Goal: Transaction & Acquisition: Download file/media

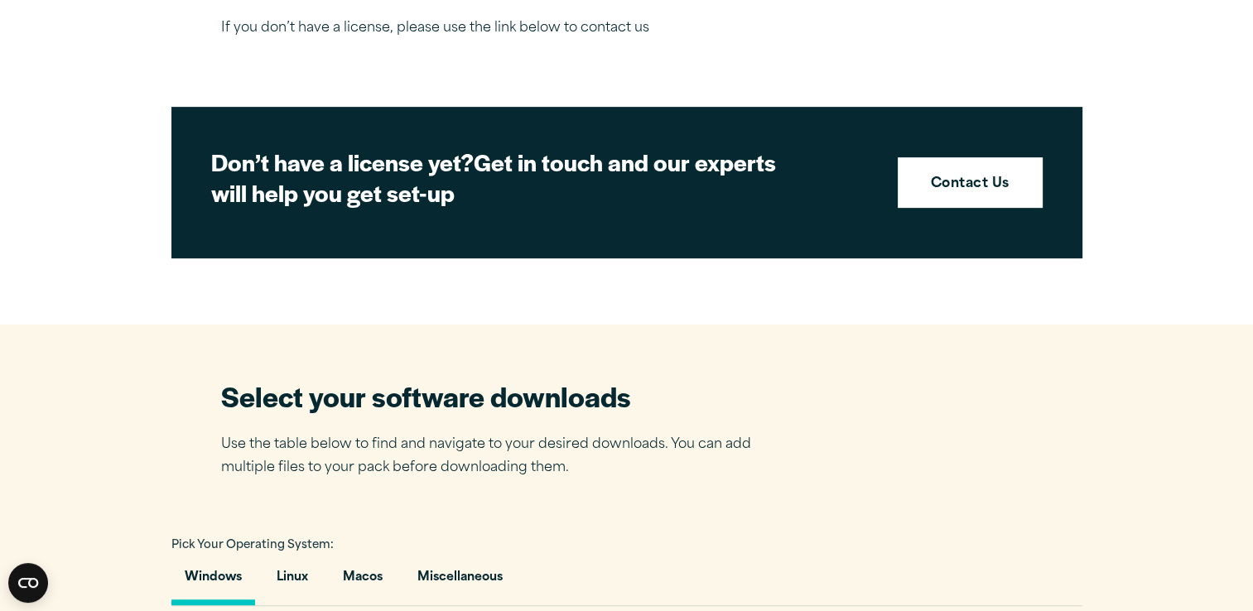
scroll to position [716, 0]
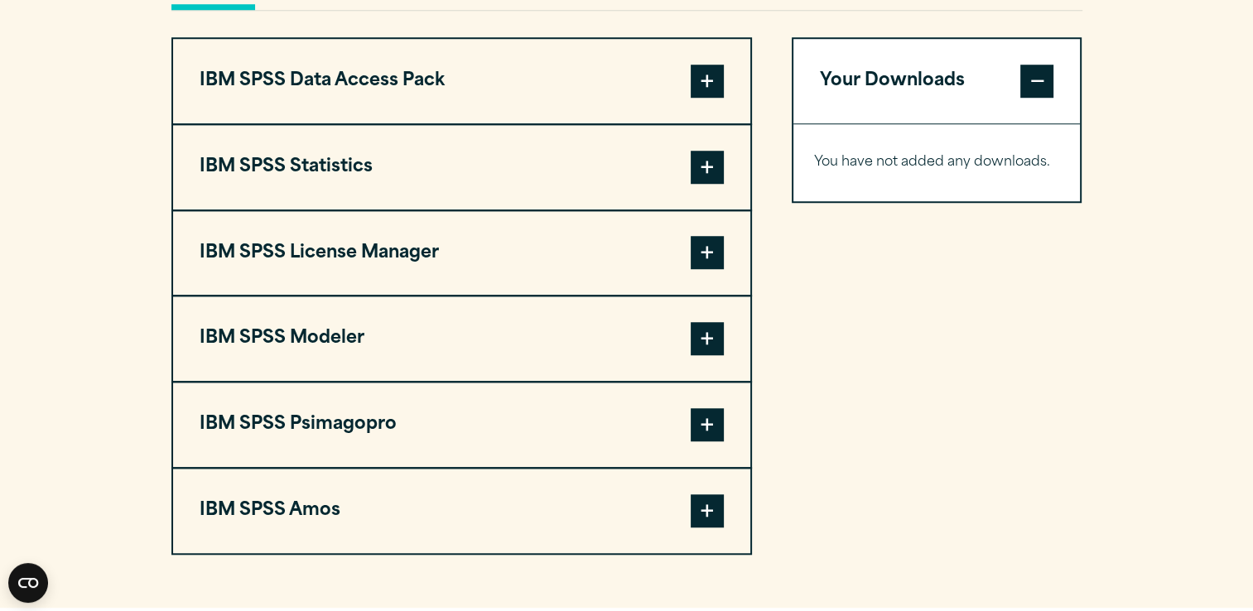
drag, startPoint x: 1256, startPoint y: 174, endPoint x: 1225, endPoint y: 339, distance: 167.6
click at [1225, 339] on html "Consent Details [#IABV2SETTINGS#] About This website uses cookies We use cookie…" at bounding box center [626, 315] width 1253 height 3239
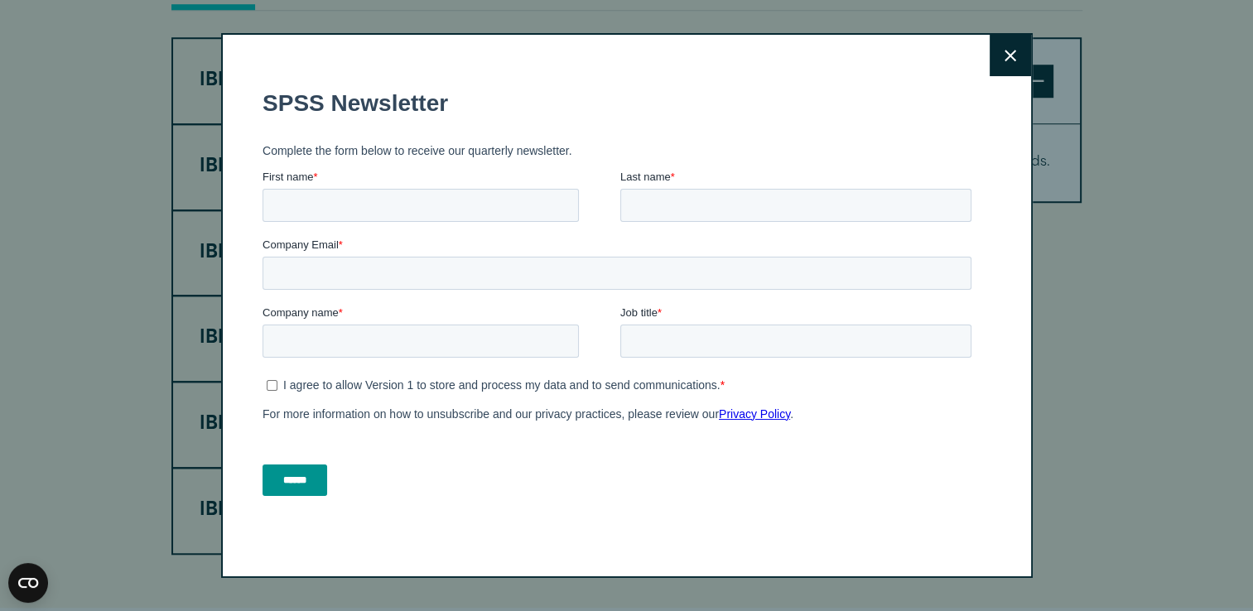
scroll to position [1285, 0]
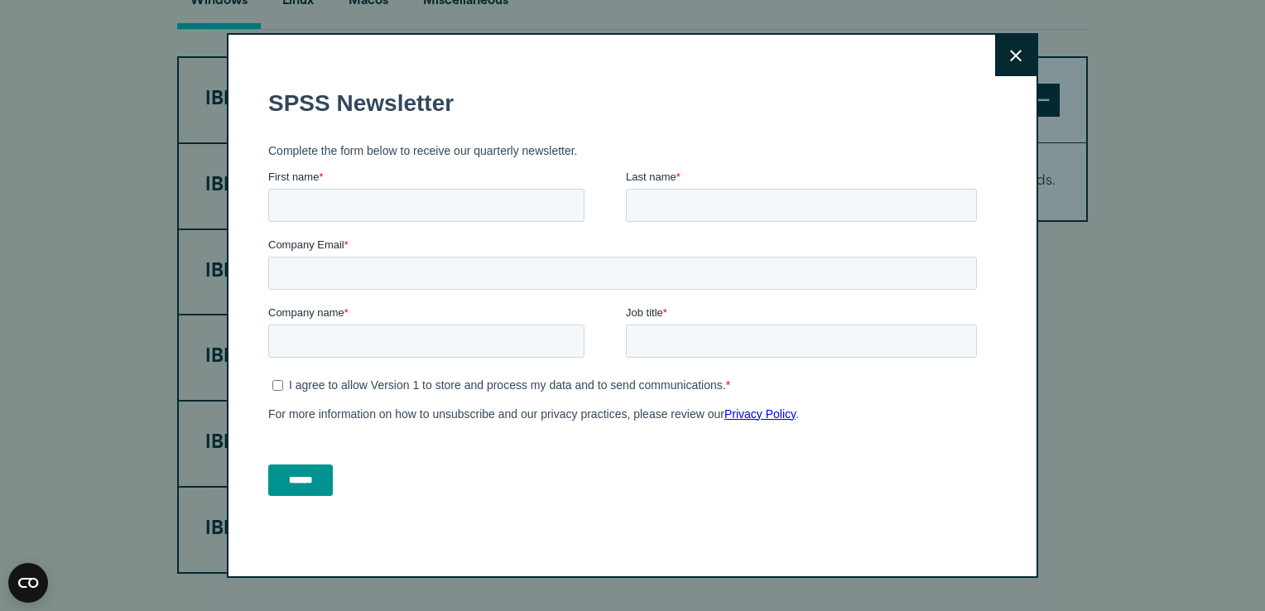
click at [1010, 58] on icon at bounding box center [1016, 56] width 12 height 12
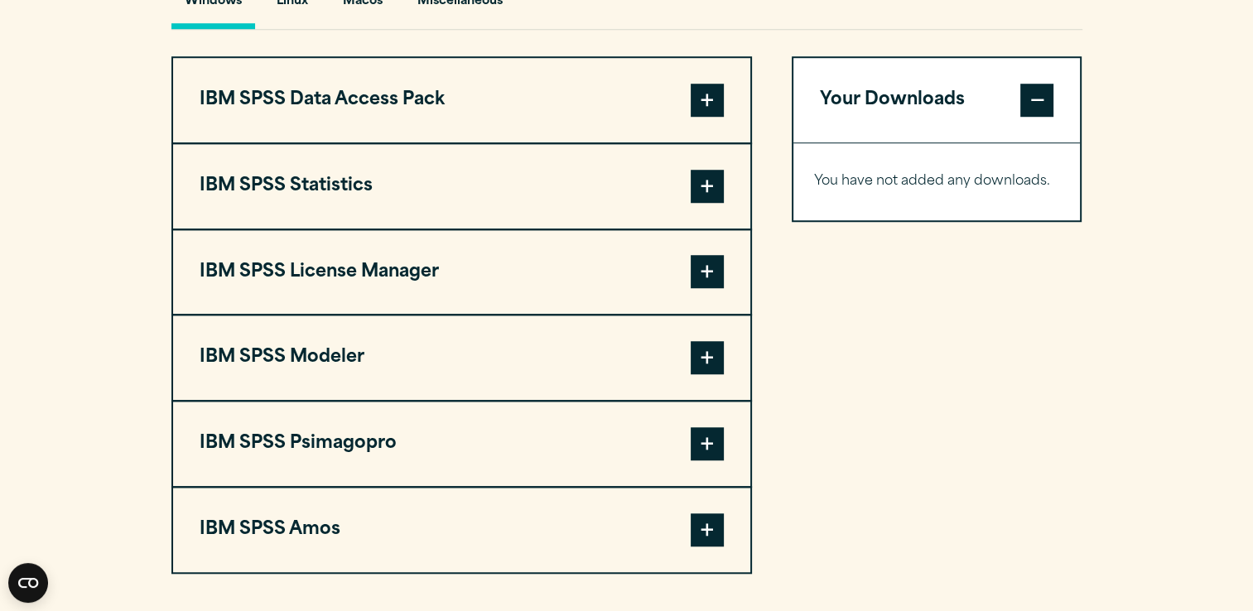
click at [699, 185] on span at bounding box center [707, 186] width 33 height 33
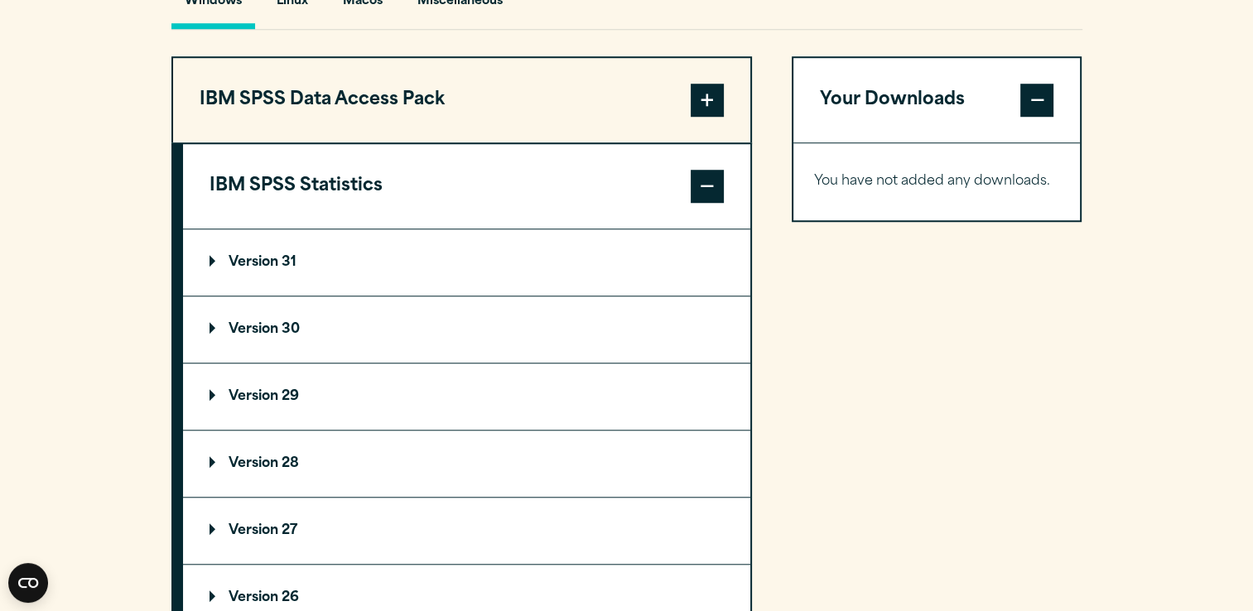
click at [279, 260] on p "Version 31" at bounding box center [252, 262] width 87 height 13
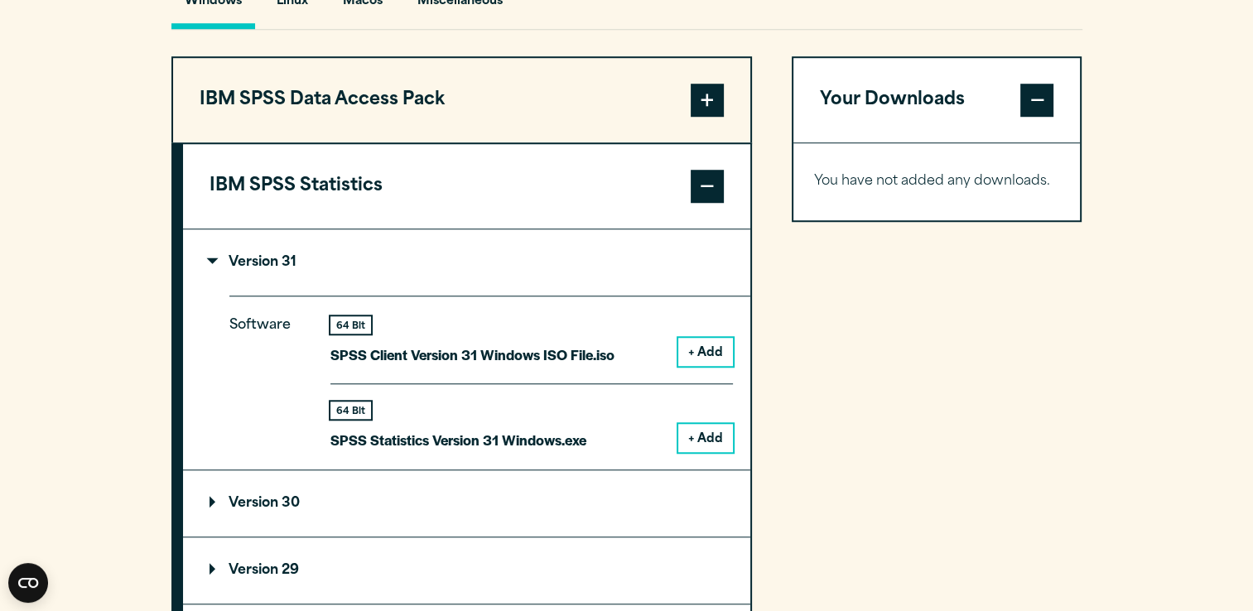
click at [705, 438] on button "+ Add" at bounding box center [705, 438] width 55 height 28
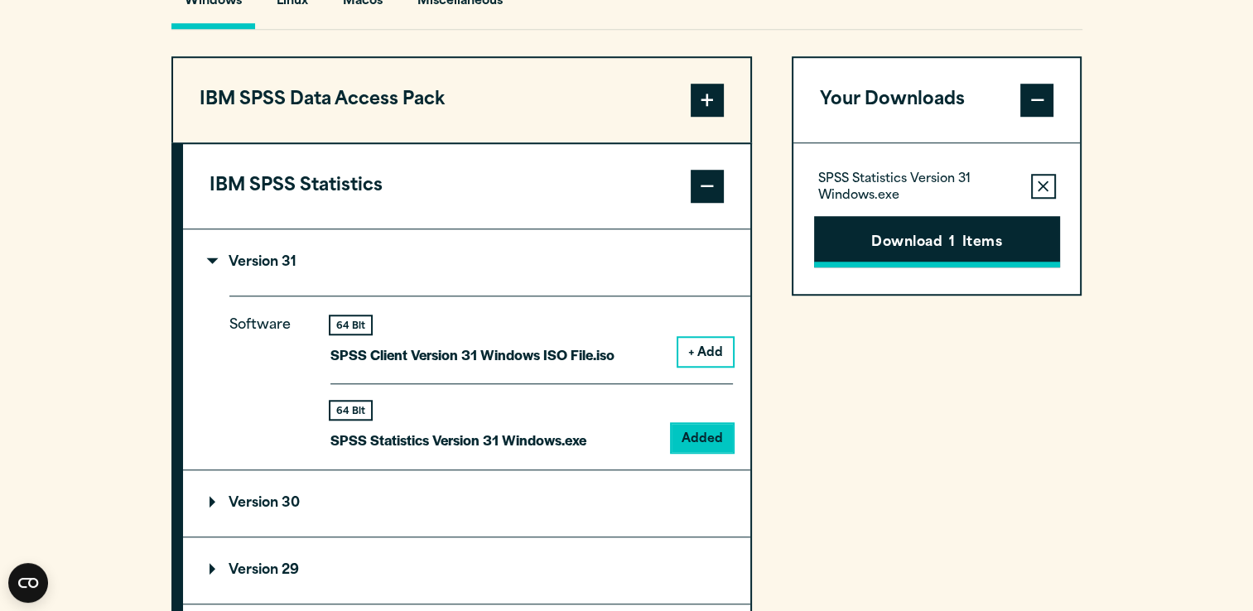
click at [911, 243] on button "Download 1 Items" at bounding box center [937, 241] width 246 height 51
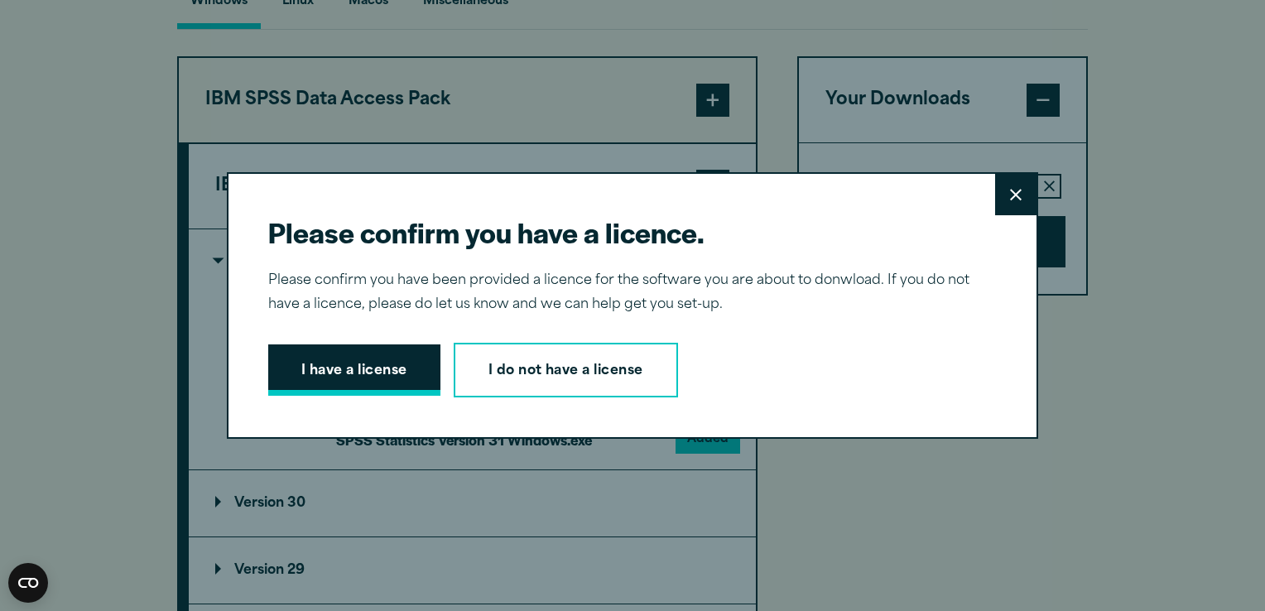
click at [372, 371] on button "I have a license" at bounding box center [354, 369] width 172 height 51
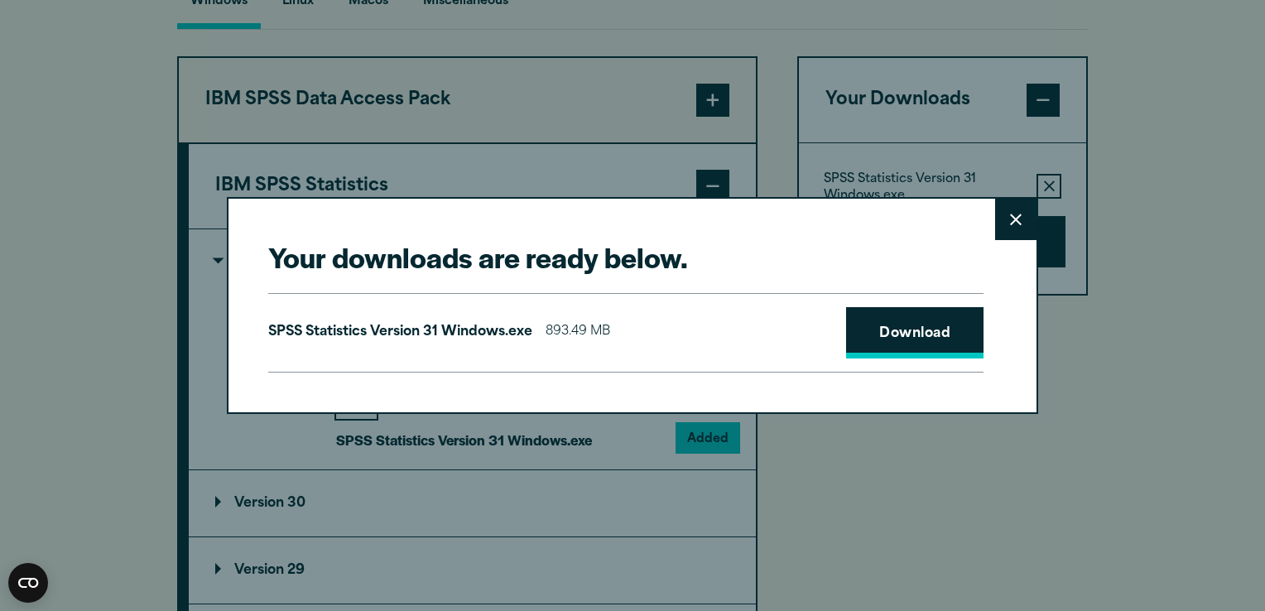
click at [893, 332] on link "Download" at bounding box center [914, 332] width 137 height 51
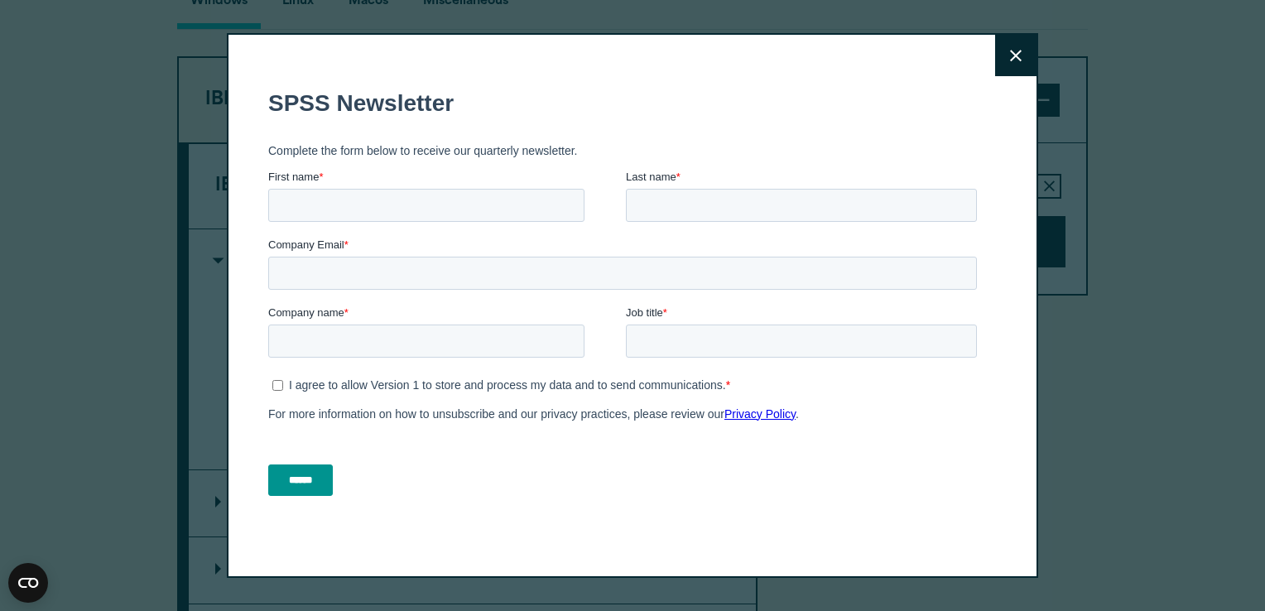
click at [1010, 57] on icon at bounding box center [1016, 56] width 12 height 12
